Goal: Use online tool/utility: Utilize a website feature to perform a specific function

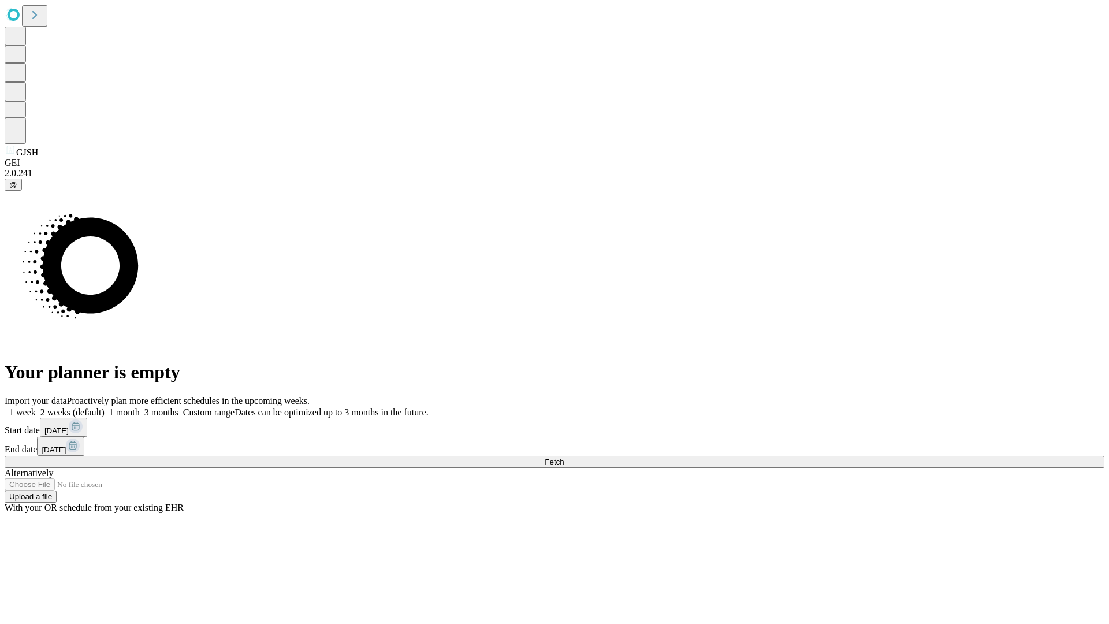
click at [564, 457] on span "Fetch" at bounding box center [554, 461] width 19 height 9
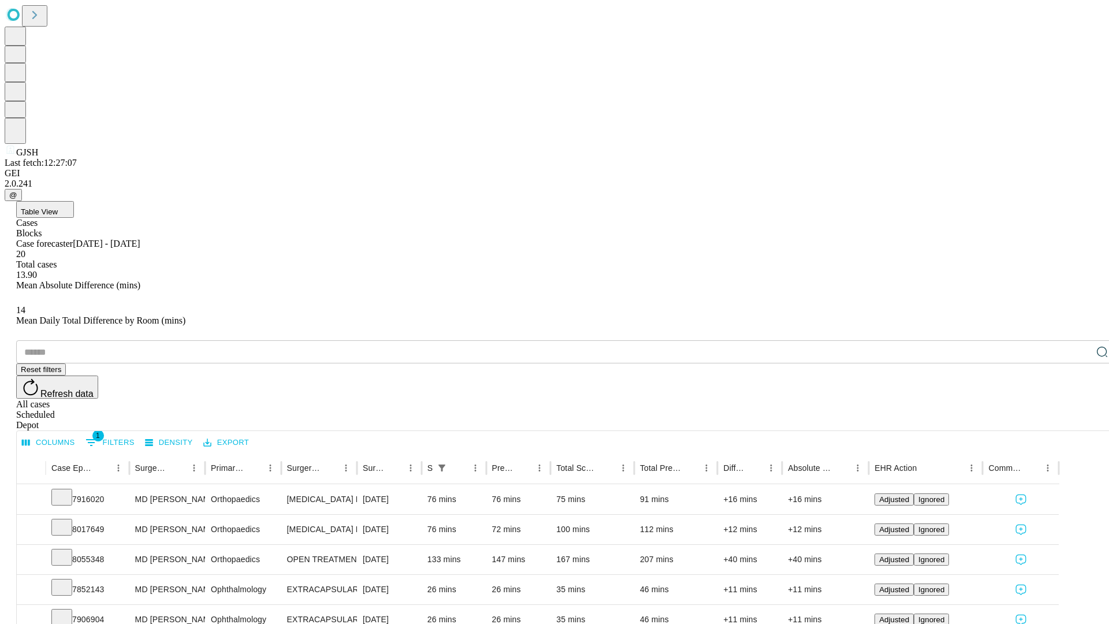
click at [58, 207] on span "Table View" at bounding box center [39, 211] width 37 height 9
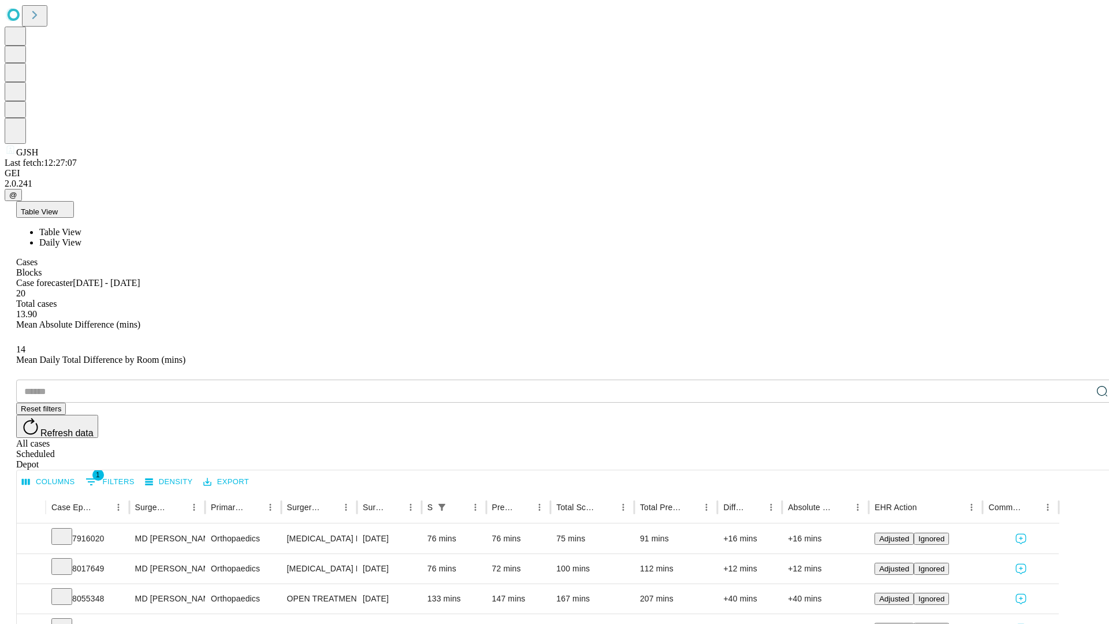
click at [81, 237] on span "Daily View" at bounding box center [60, 242] width 42 height 10
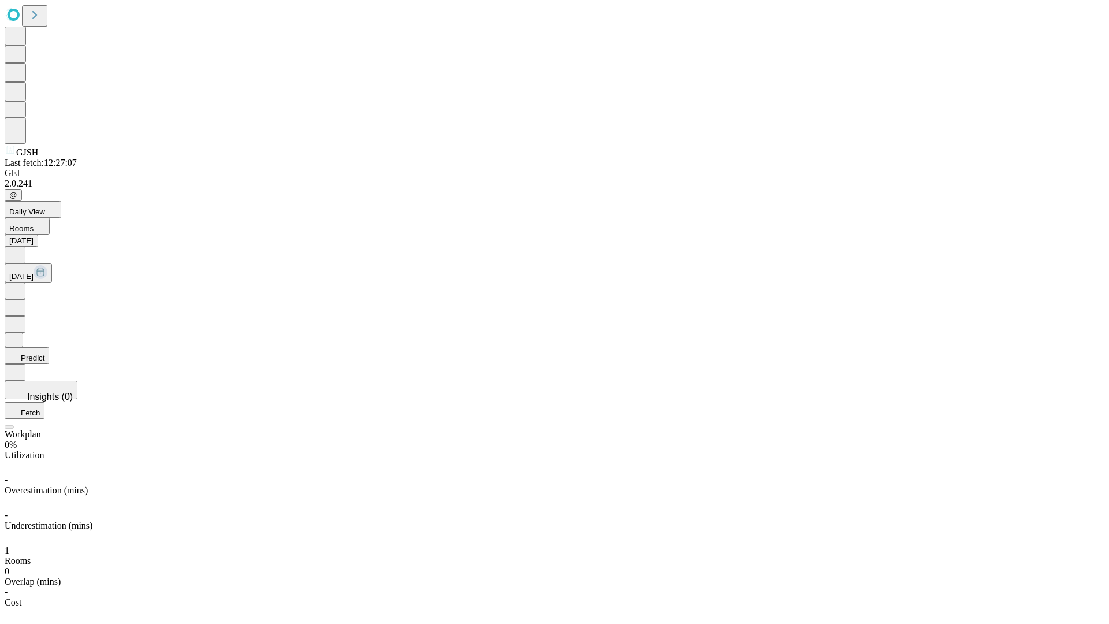
click at [49, 347] on button "Predict" at bounding box center [27, 355] width 44 height 17
